Goal: Check status

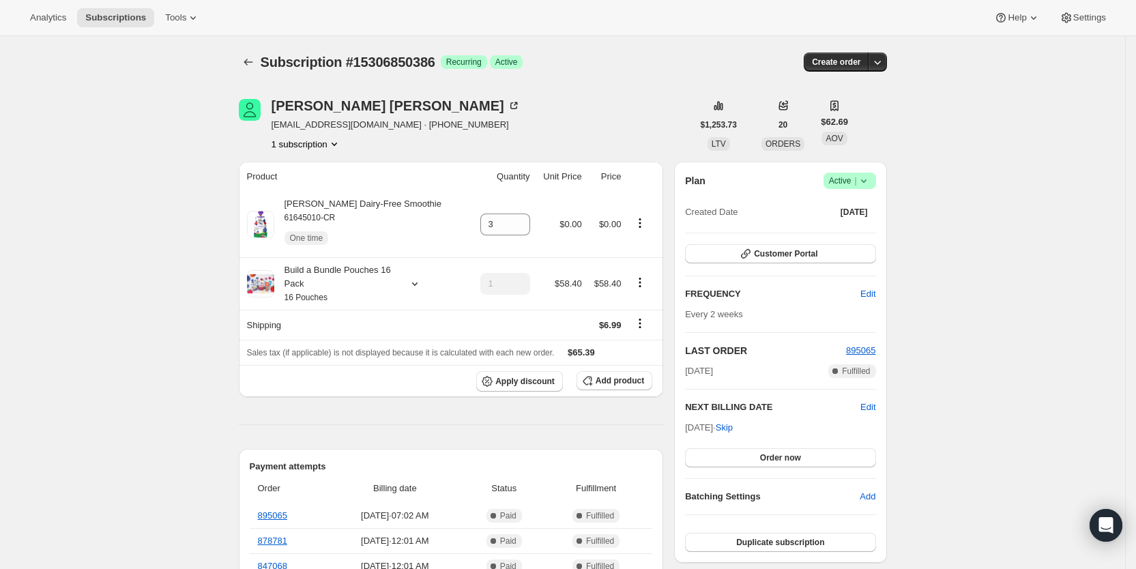
scroll to position [329, 0]
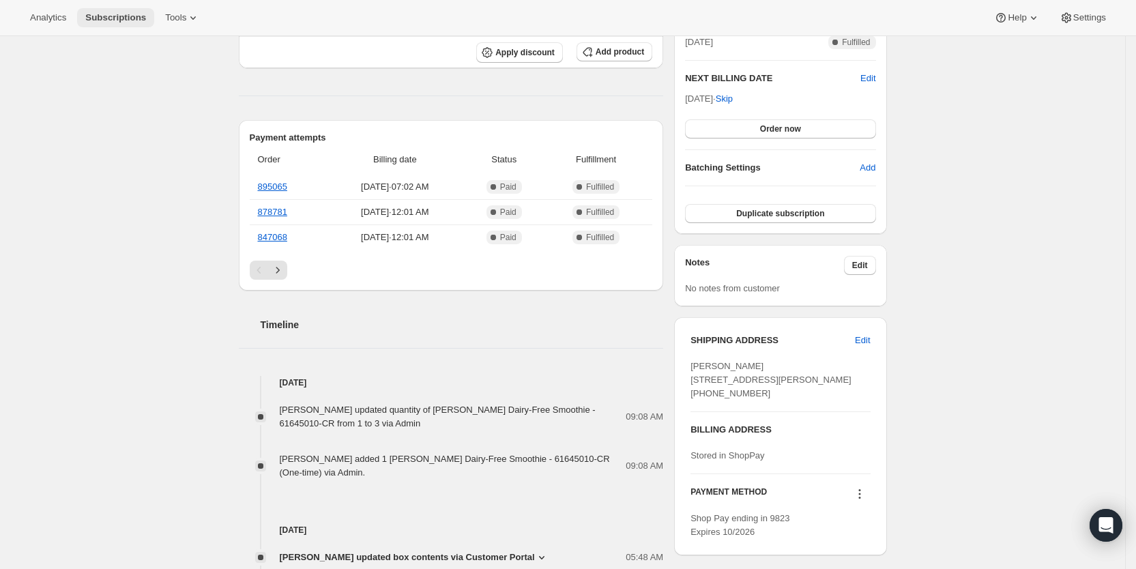
click at [119, 15] on span "Subscriptions" at bounding box center [115, 17] width 61 height 11
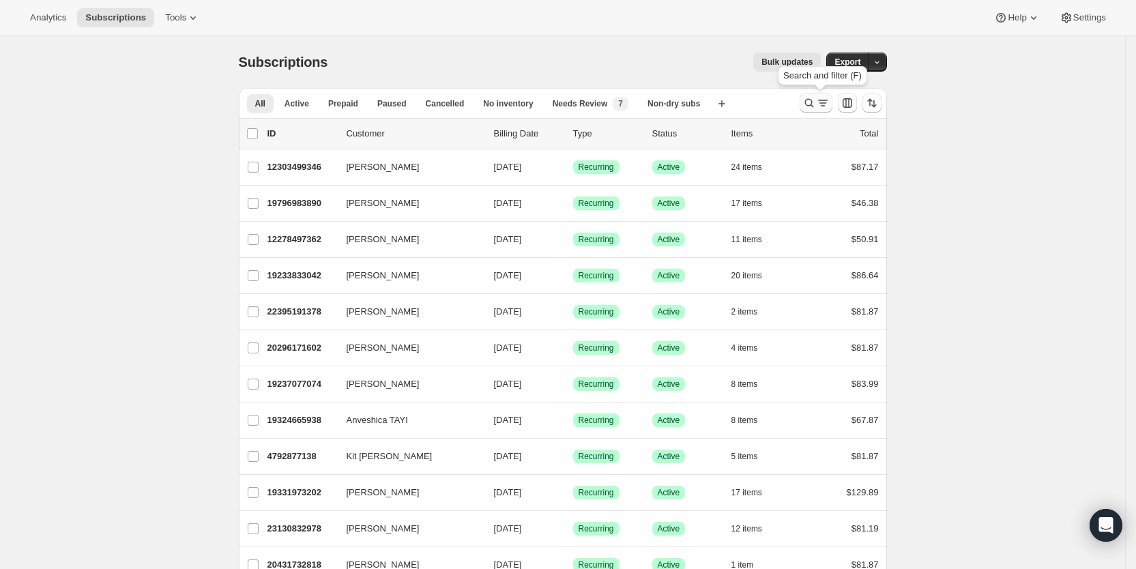
click at [815, 102] on icon "Search and filter results" at bounding box center [809, 103] width 14 height 14
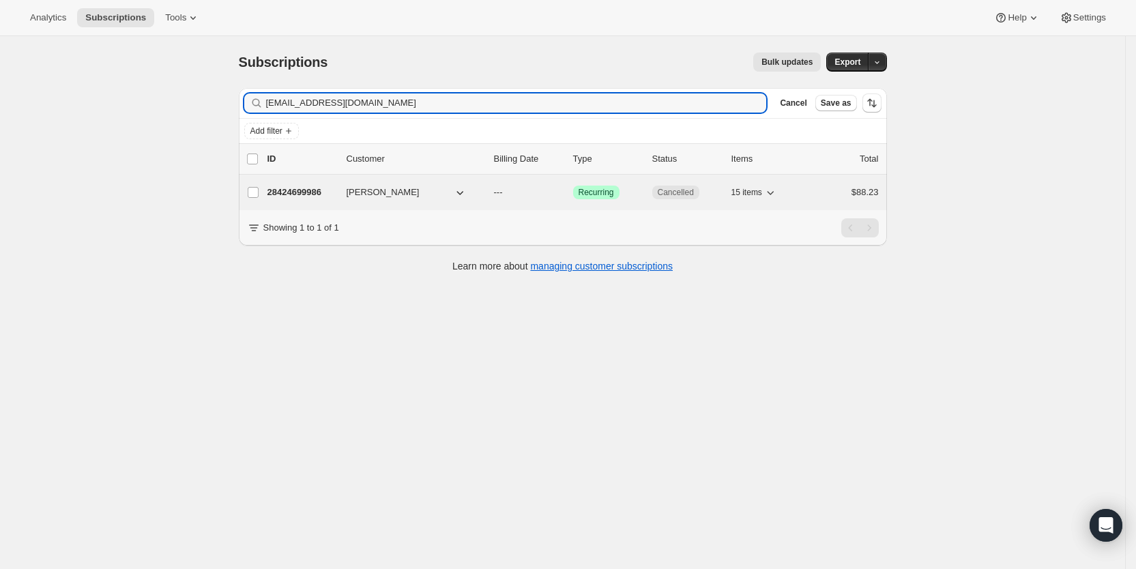
type input "[EMAIL_ADDRESS][DOMAIN_NAME]"
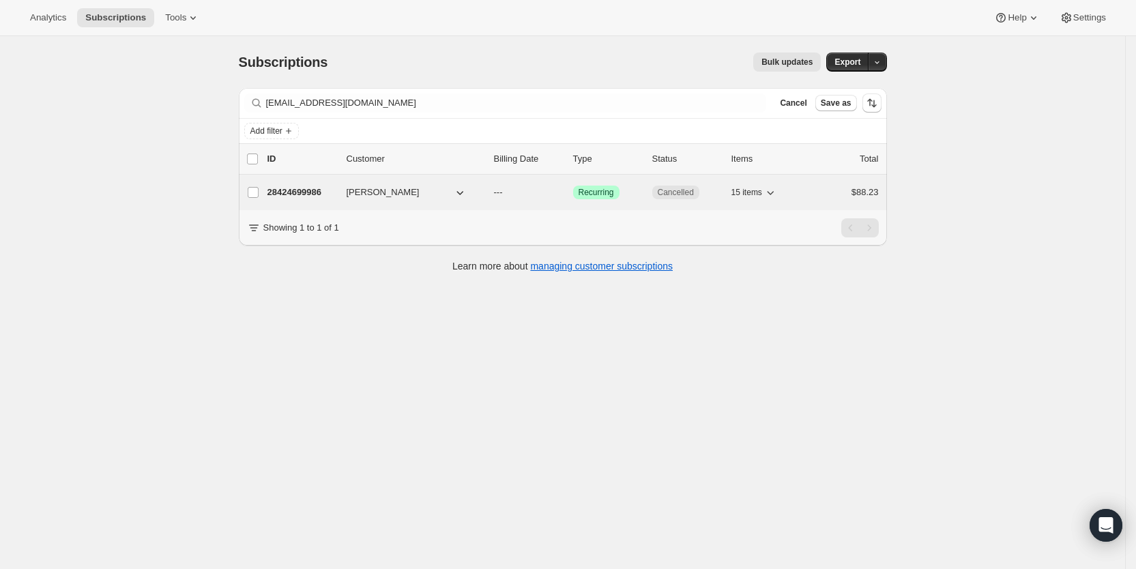
click at [514, 193] on p "---" at bounding box center [528, 193] width 68 height 14
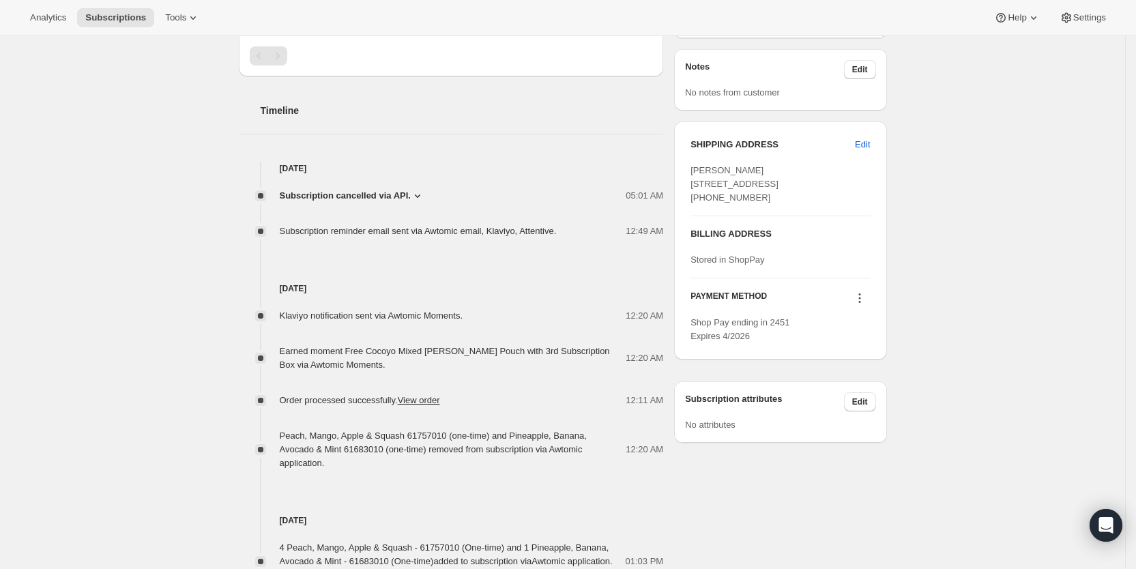
scroll to position [460, 0]
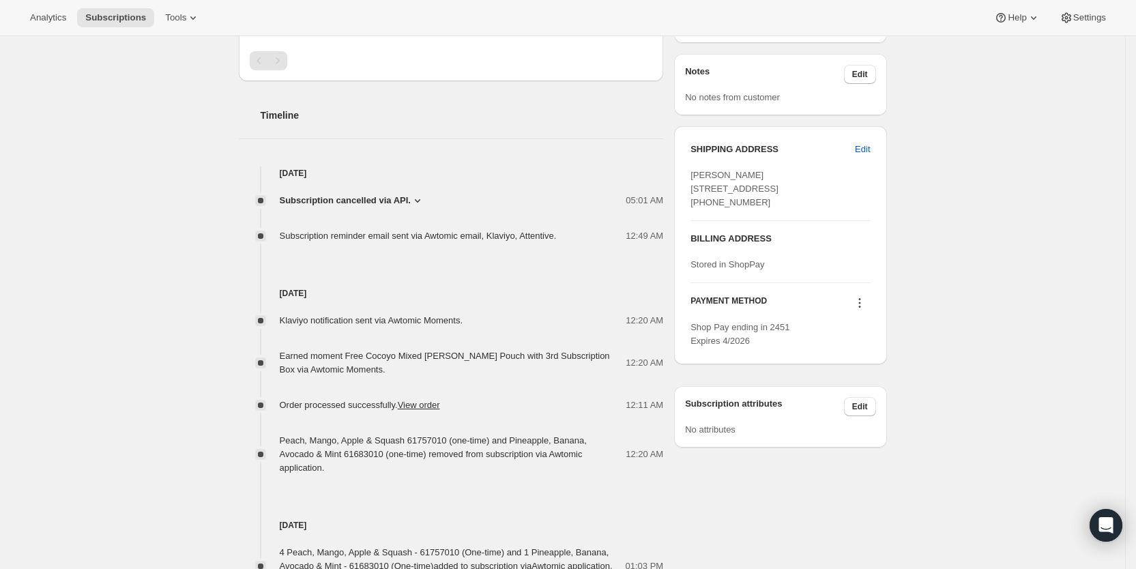
click at [416, 197] on icon at bounding box center [418, 201] width 14 height 14
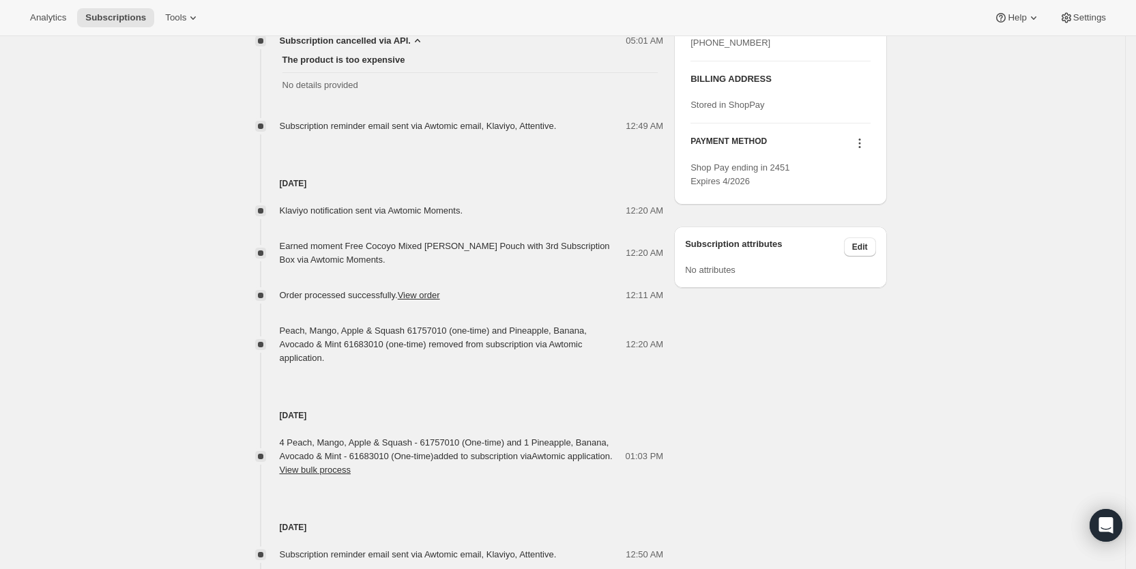
scroll to position [618, 0]
drag, startPoint x: 1071, startPoint y: 218, endPoint x: 1146, endPoint y: 6, distance: 224.5
click at [1072, 214] on div "Subscription #28424699986. This page is ready Subscription #28424699986 Success…" at bounding box center [562, 96] width 1125 height 1355
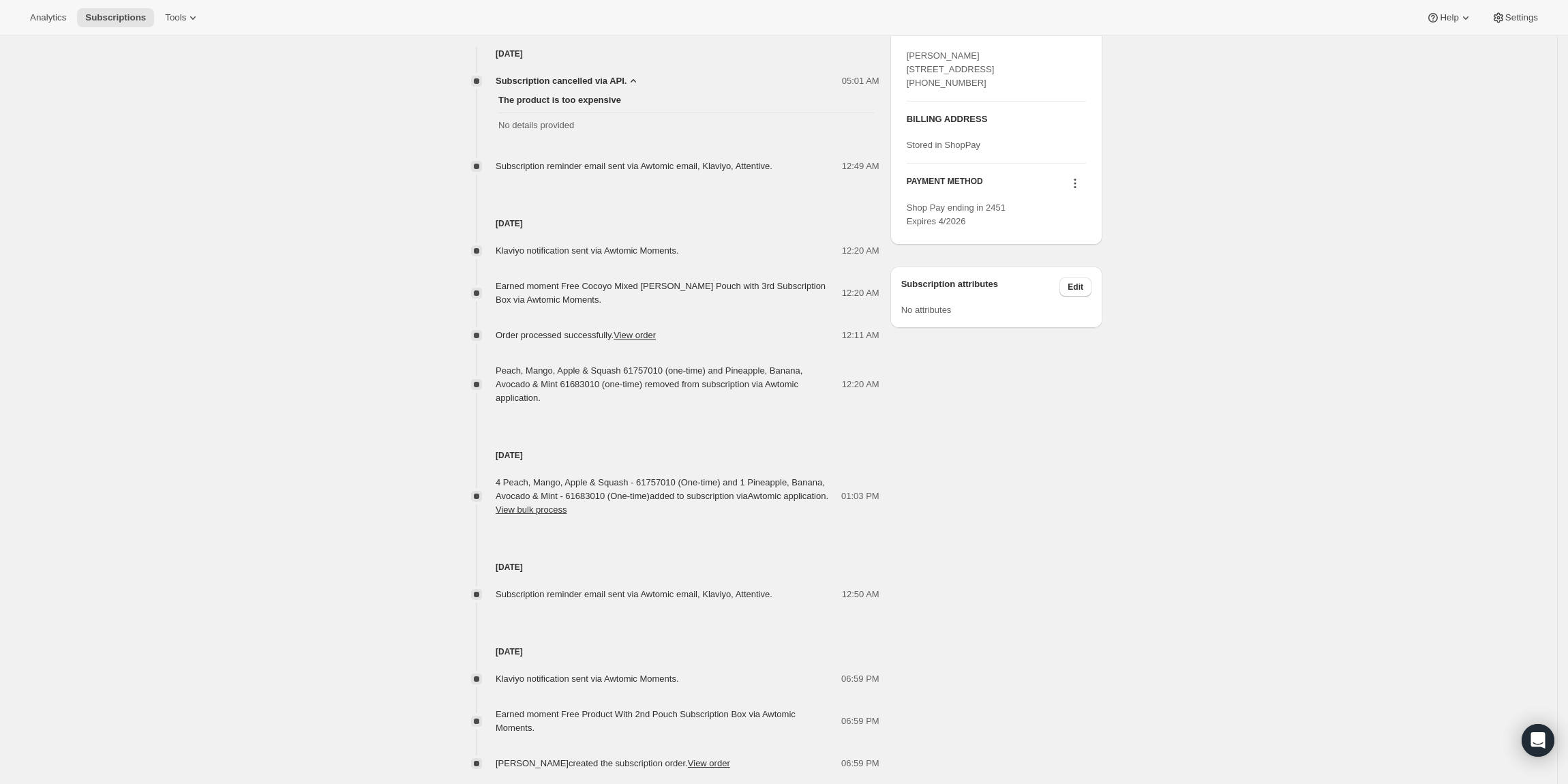
drag, startPoint x: 1145, startPoint y: 6, endPoint x: 304, endPoint y: 359, distance: 912.1
click at [299, 356] on div "Subscription #28424699986. This page is ready Subscription #28424699986 Success…" at bounding box center [779, 134] width 1558 height 1353
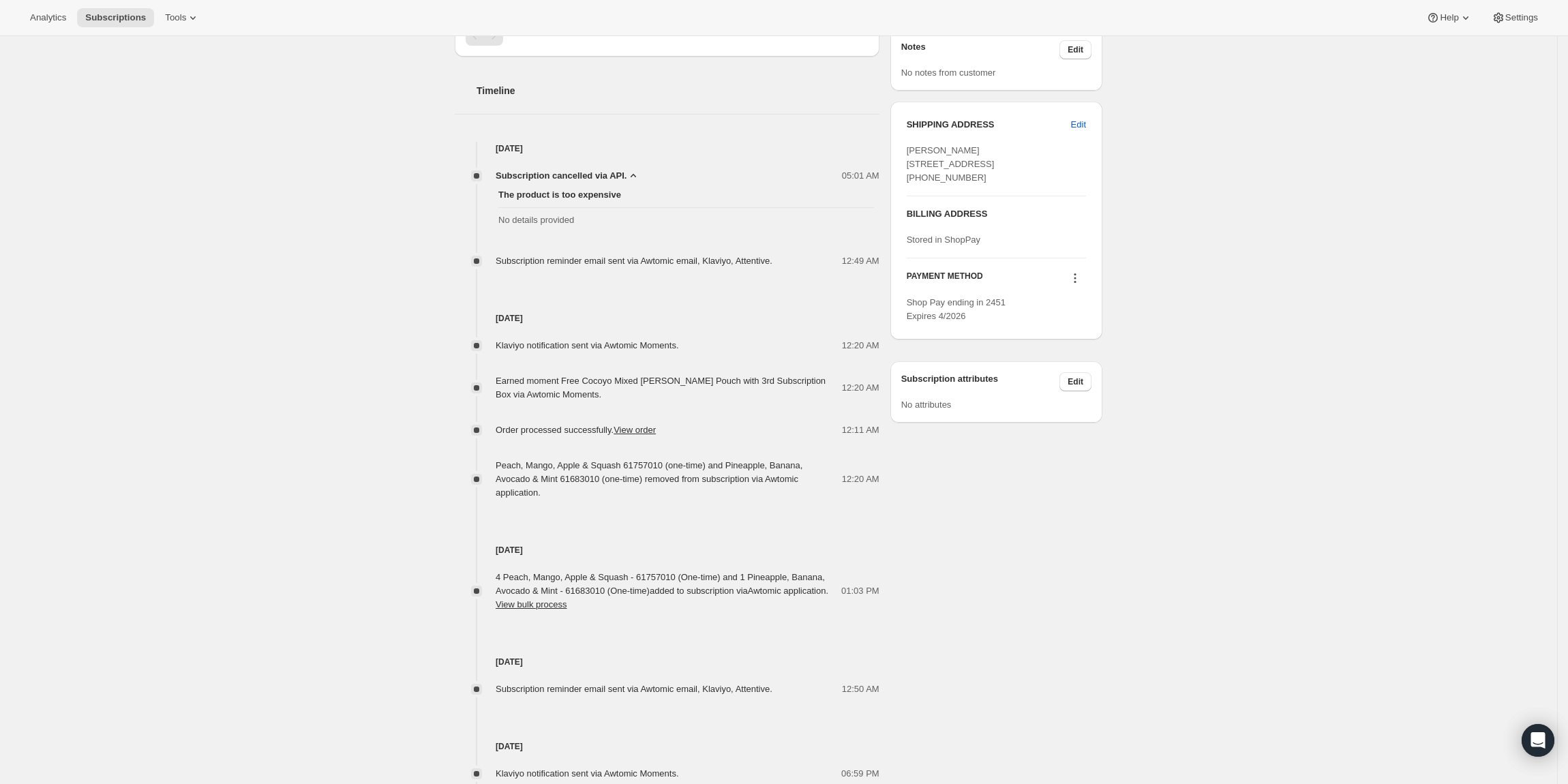
scroll to position [494, 0]
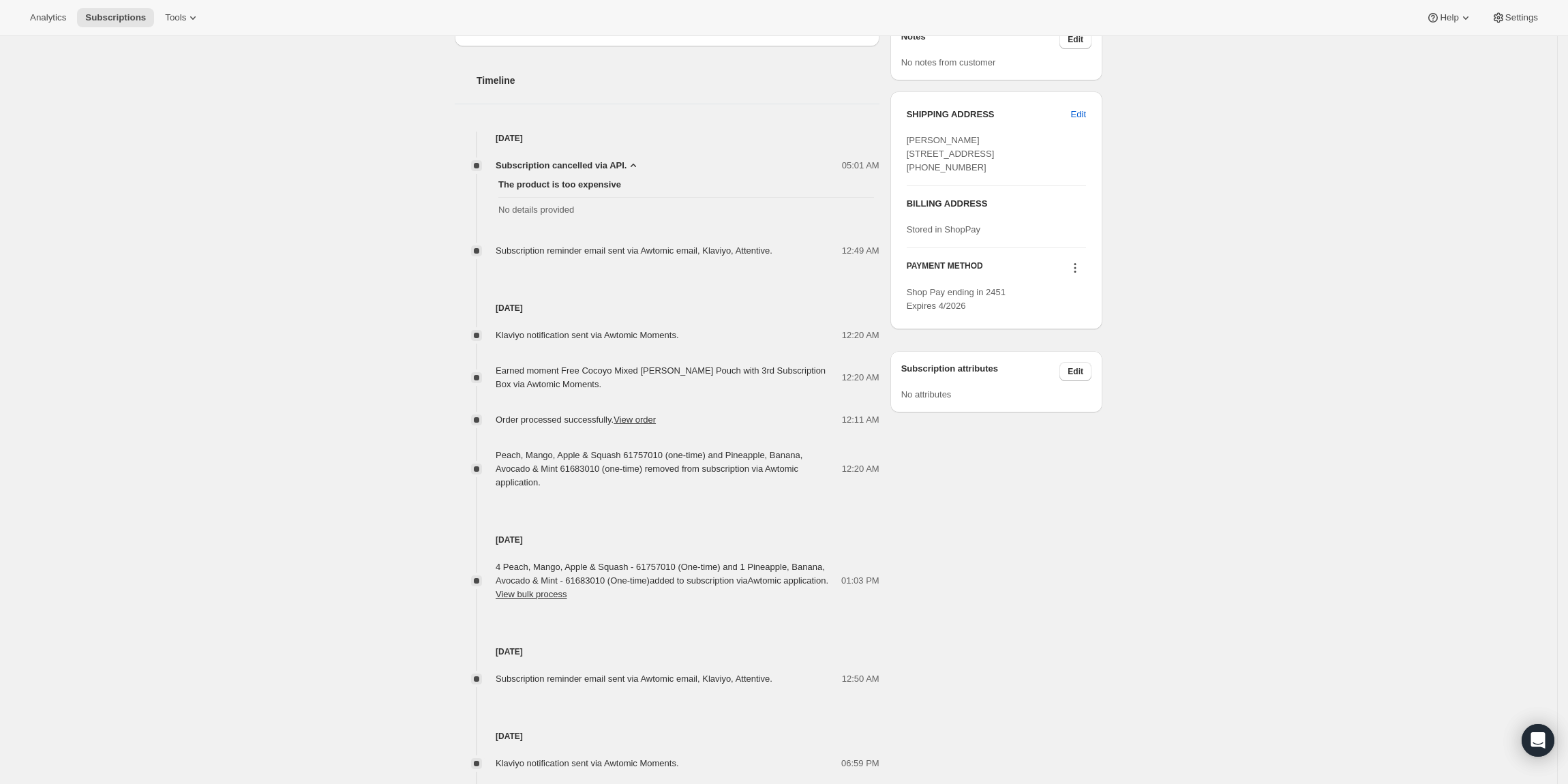
click at [1134, 179] on div "Subscription #28424699986. This page is ready Subscription #28424699986 Success…" at bounding box center [779, 218] width 1558 height 1353
